Goal: Find specific page/section: Find specific page/section

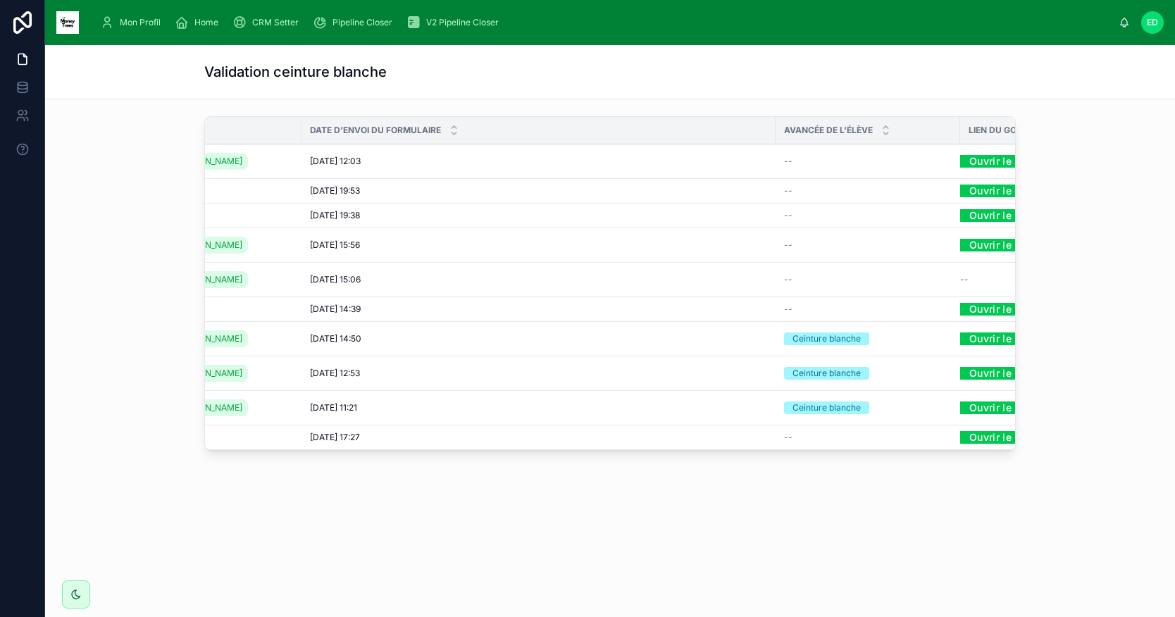
scroll to position [0, 104]
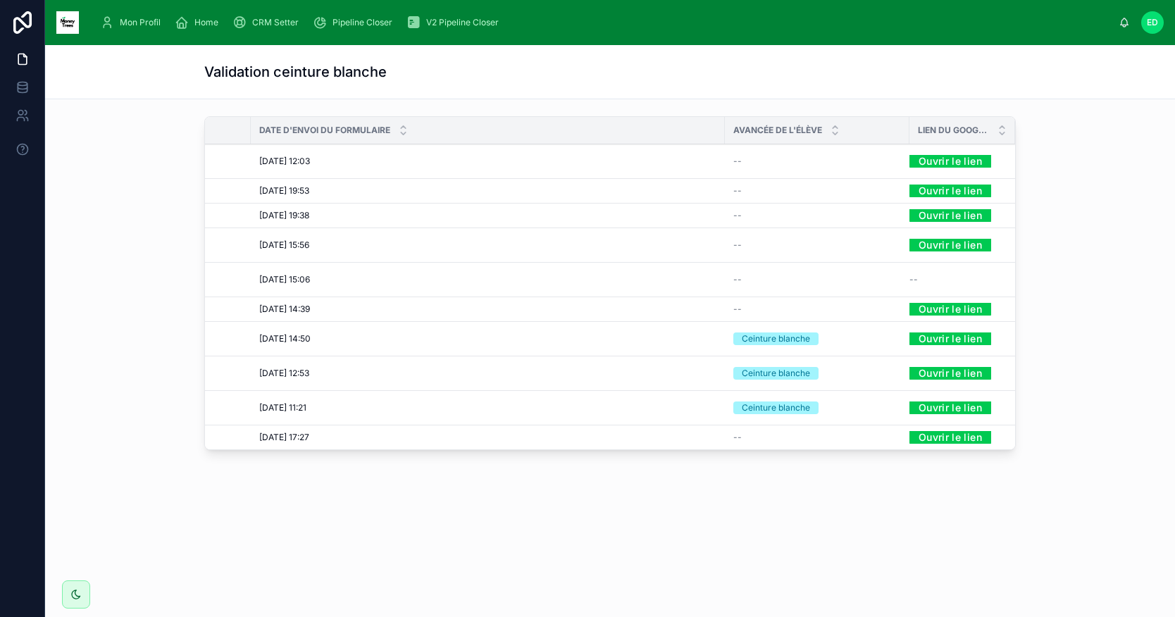
click at [961, 216] on link "Ouvrir le lien" at bounding box center [951, 215] width 82 height 22
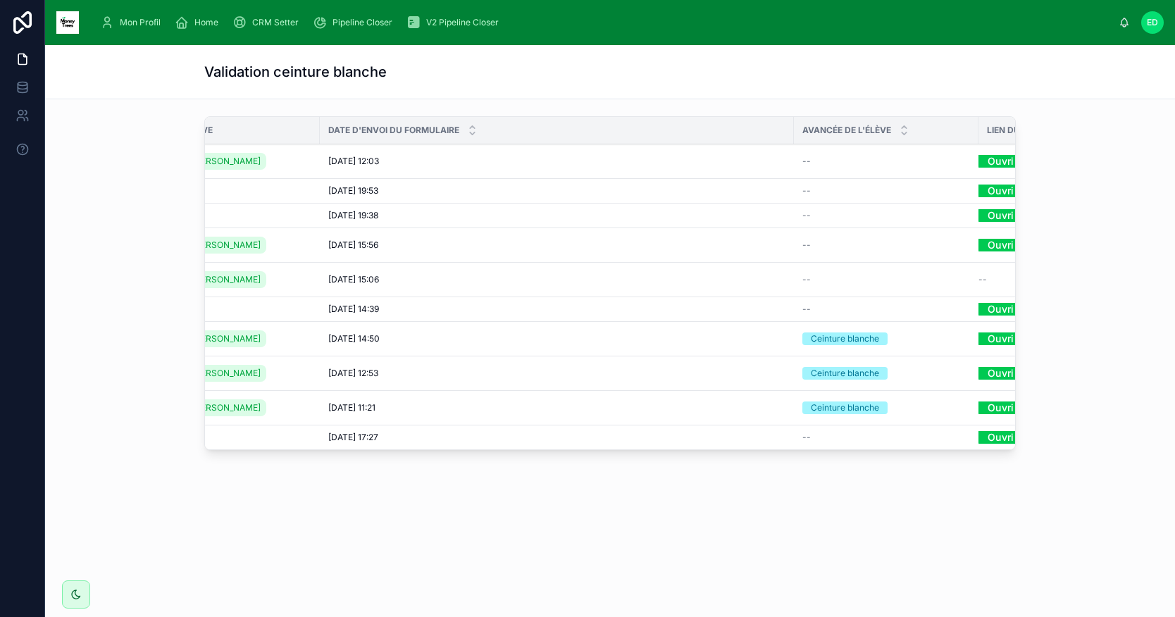
scroll to position [0, 35]
click at [1003, 190] on link "Ouvrir le lien" at bounding box center [1020, 191] width 82 height 22
click at [987, 216] on link "Ouvrir le lien" at bounding box center [1020, 215] width 82 height 22
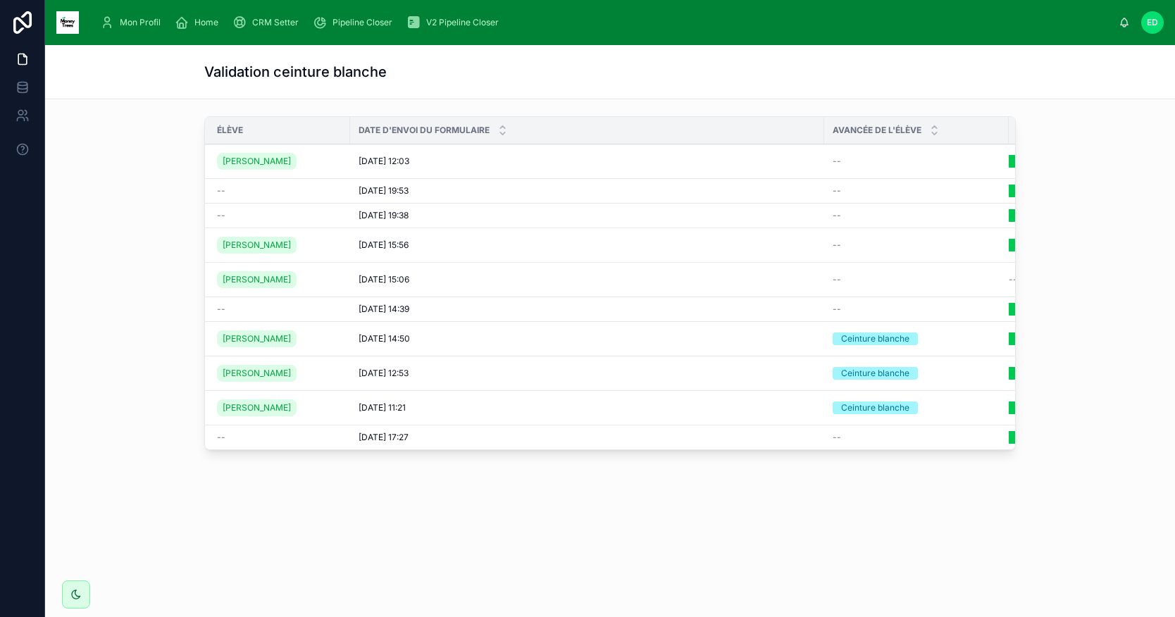
scroll to position [0, 0]
click at [198, 23] on span "Home" at bounding box center [206, 22] width 24 height 11
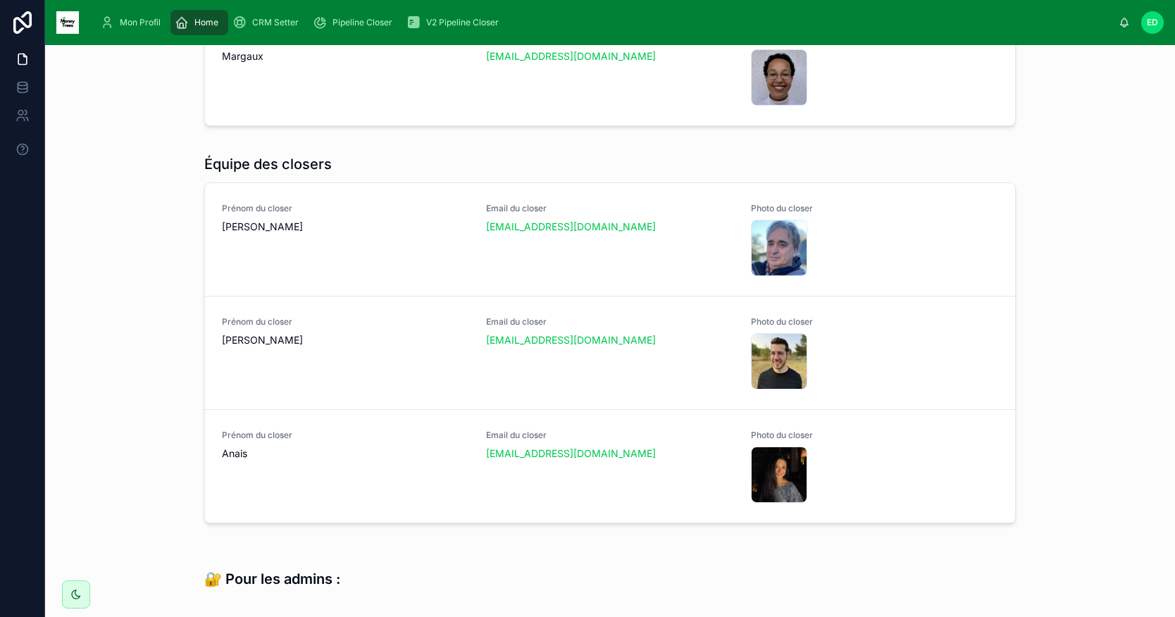
scroll to position [731, 0]
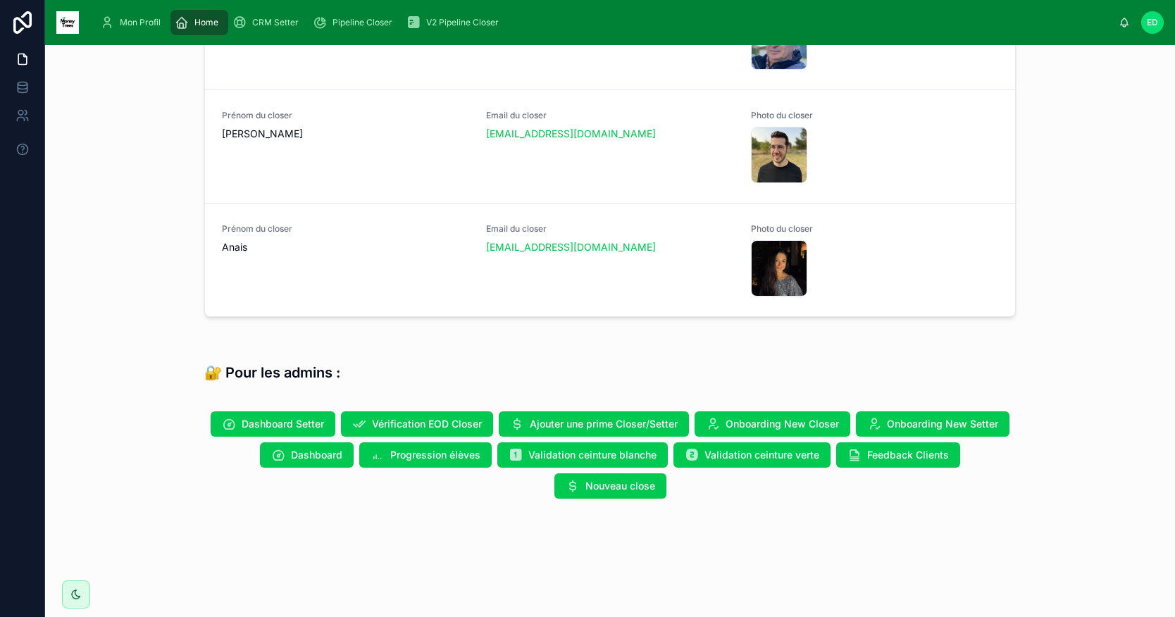
click at [420, 457] on span "Progression élèves" at bounding box center [435, 455] width 90 height 14
